Goal: Task Accomplishment & Management: Use online tool/utility

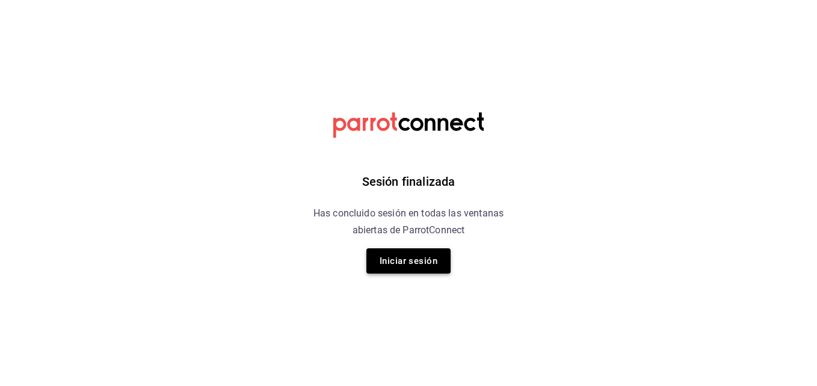
click at [380, 263] on button "Iniciar sesión" at bounding box center [408, 260] width 84 height 25
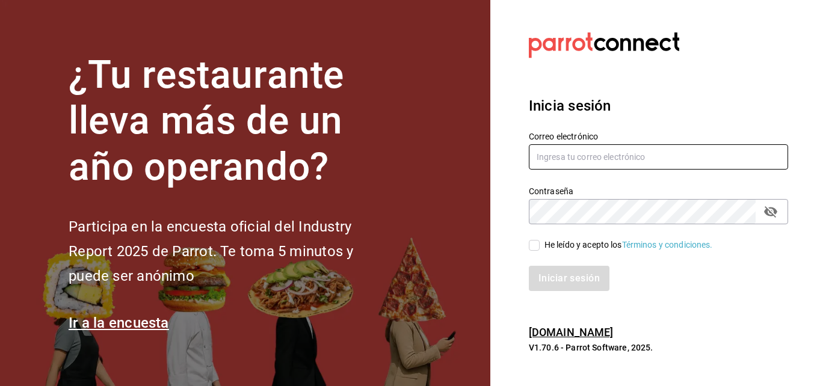
type input "[EMAIL_ADDRESS][DOMAIN_NAME]"
click at [535, 248] on input "He leído y acepto los Términos y condiciones." at bounding box center [534, 245] width 11 height 11
checkbox input "true"
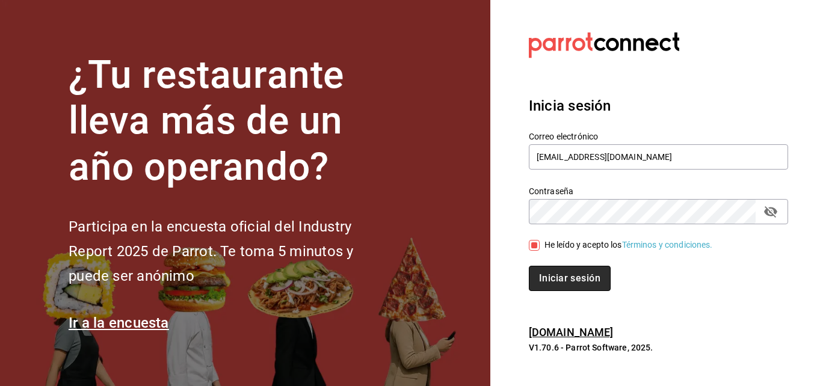
click at [538, 268] on button "Iniciar sesión" at bounding box center [570, 278] width 82 height 25
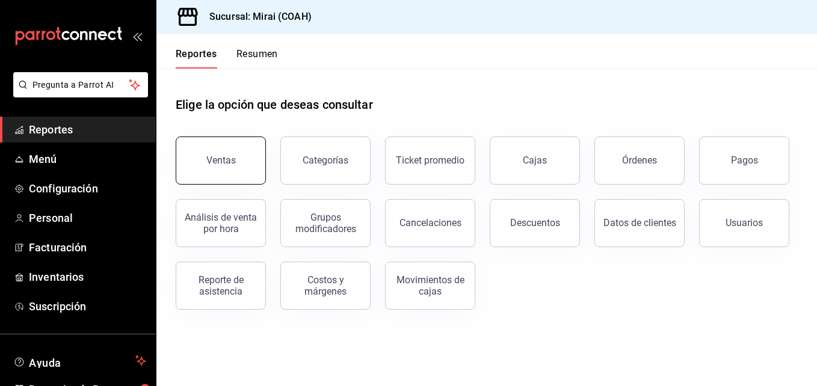
click at [212, 159] on div "Ventas" at bounding box center [220, 160] width 29 height 11
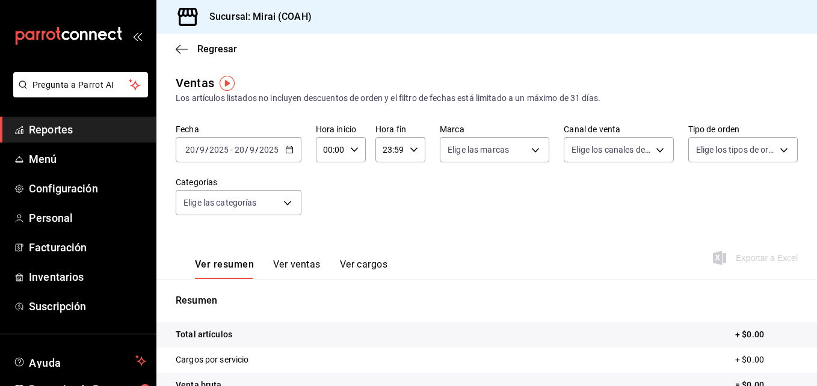
click at [288, 153] on \(Stroke\) "button" at bounding box center [289, 150] width 7 height 7
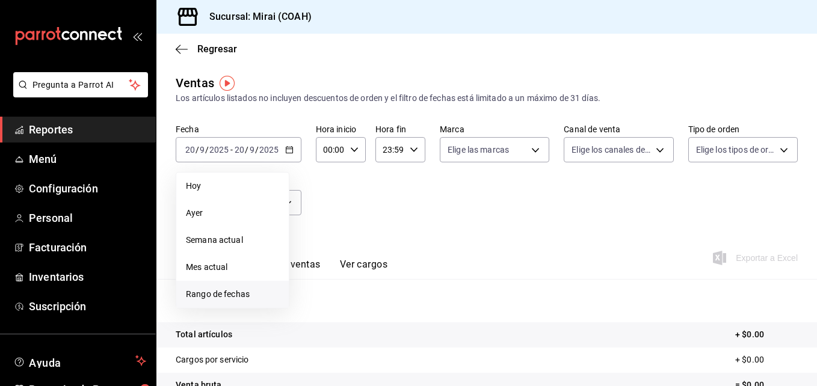
click at [232, 292] on span "Rango de fechas" at bounding box center [232, 294] width 93 height 13
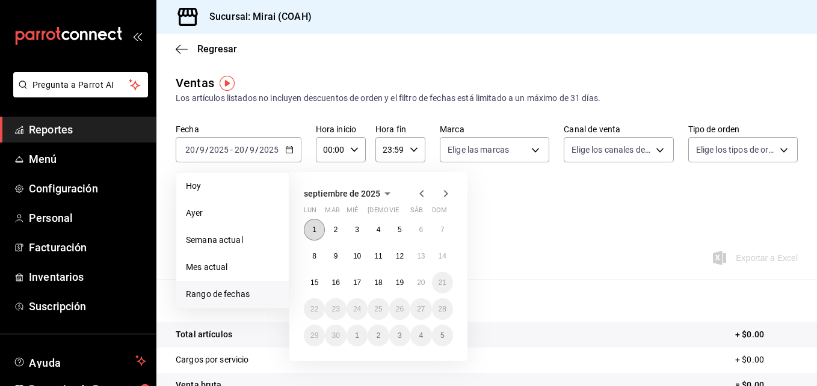
click at [314, 230] on abbr "1" at bounding box center [314, 230] width 4 height 8
click at [419, 285] on abbr "20" at bounding box center [421, 283] width 8 height 8
